Goal: Transaction & Acquisition: Download file/media

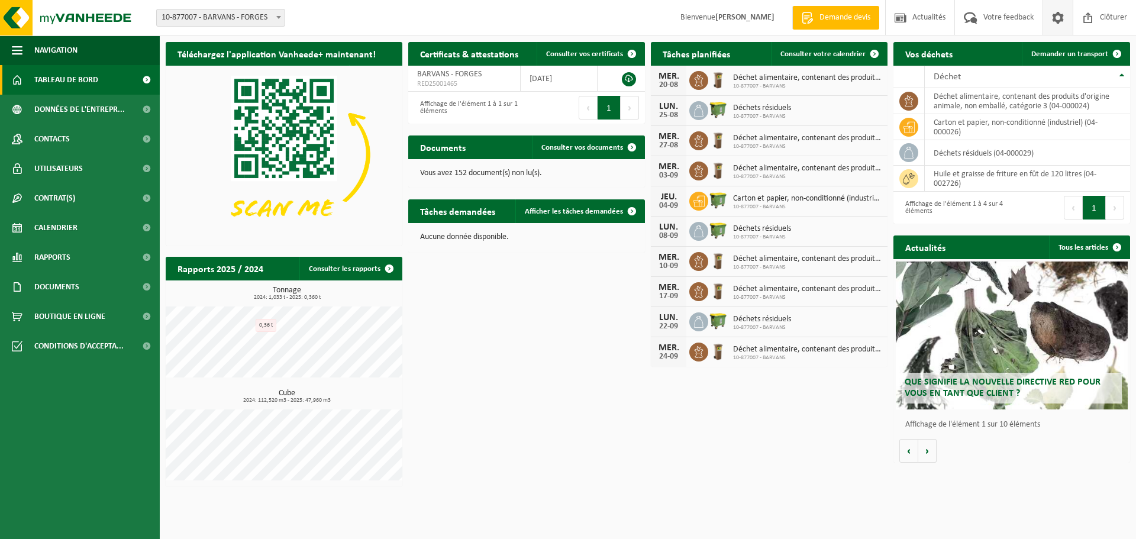
click at [1058, 20] on span at bounding box center [1058, 17] width 18 height 35
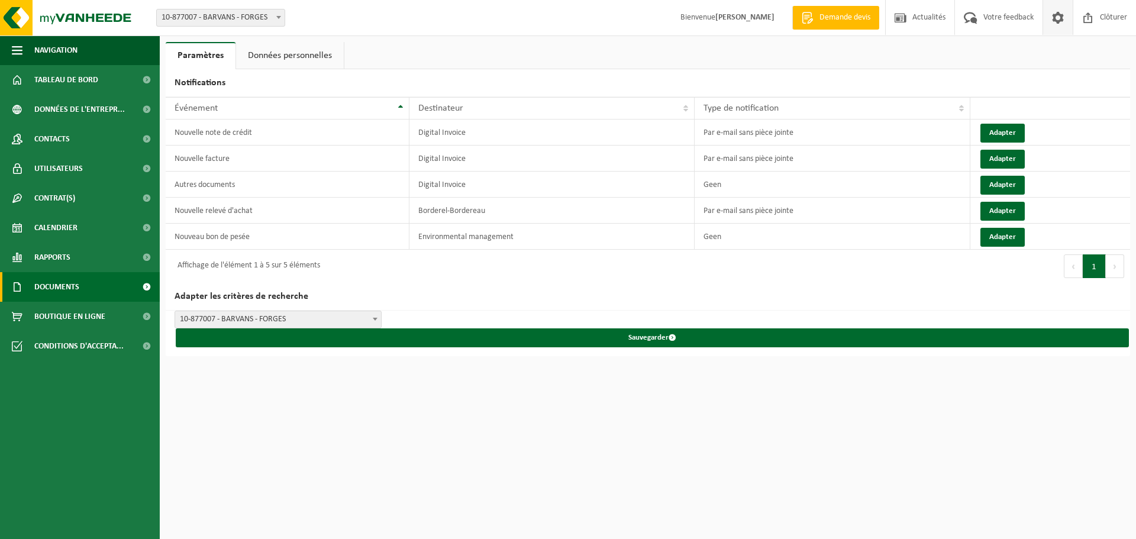
click at [74, 290] on span "Documents" at bounding box center [56, 287] width 45 height 30
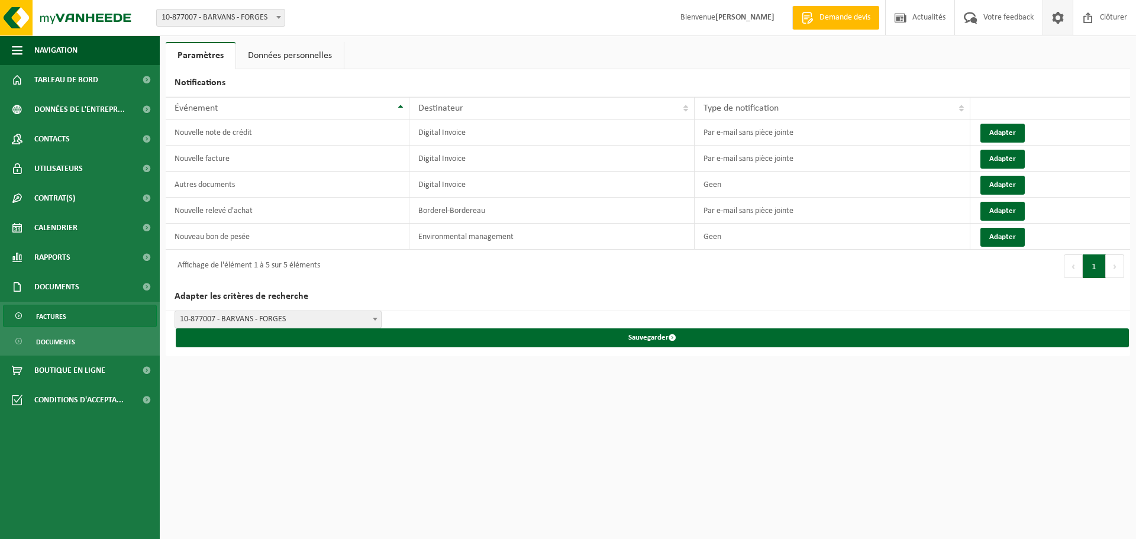
click at [85, 313] on link "Factures" at bounding box center [80, 316] width 154 height 22
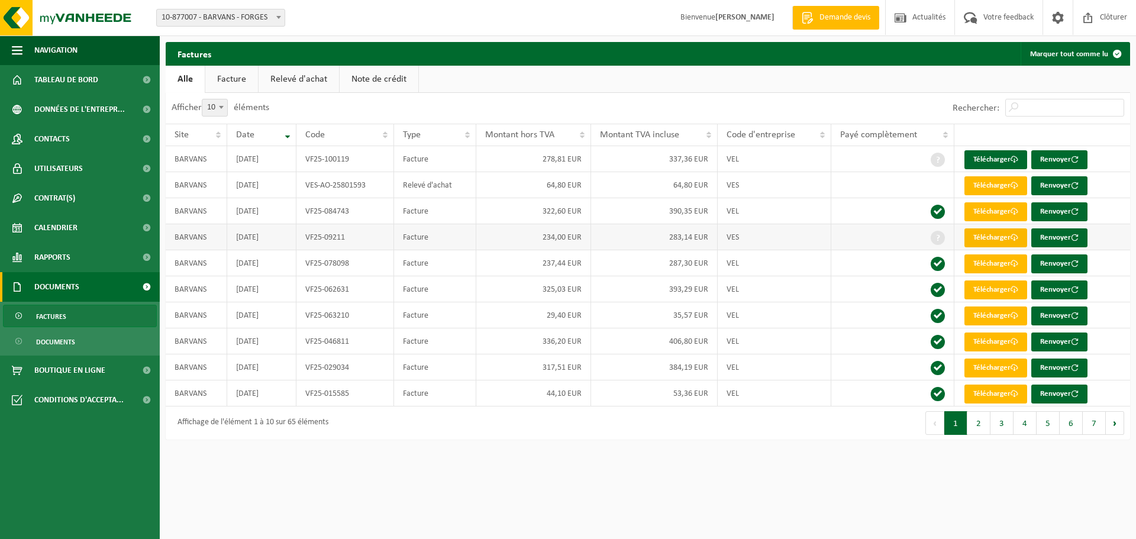
click at [1004, 240] on link "Télécharger" at bounding box center [995, 237] width 63 height 19
click at [1007, 267] on link "Télécharger" at bounding box center [995, 263] width 63 height 19
click at [997, 290] on link "Télécharger" at bounding box center [995, 289] width 63 height 19
click at [1005, 185] on link "Télécharger" at bounding box center [995, 185] width 63 height 19
